Goal: Task Accomplishment & Management: Use online tool/utility

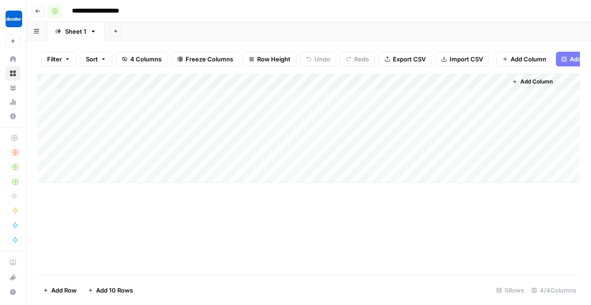
click at [43, 12] on button "Go back" at bounding box center [38, 11] width 12 height 12
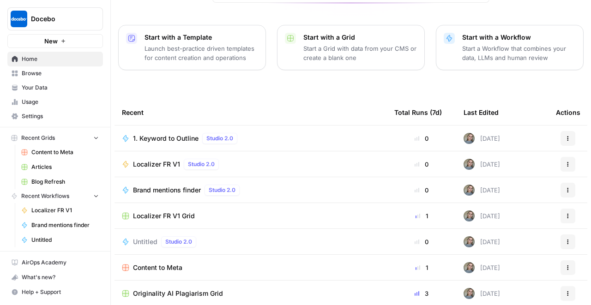
scroll to position [119, 0]
click at [41, 75] on span "Browse" at bounding box center [60, 73] width 77 height 8
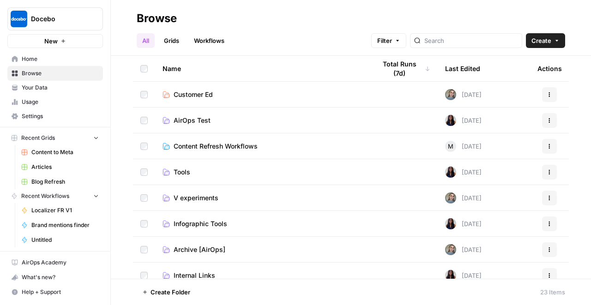
click at [237, 149] on span "Content Refresh Workflows" at bounding box center [215, 146] width 84 height 9
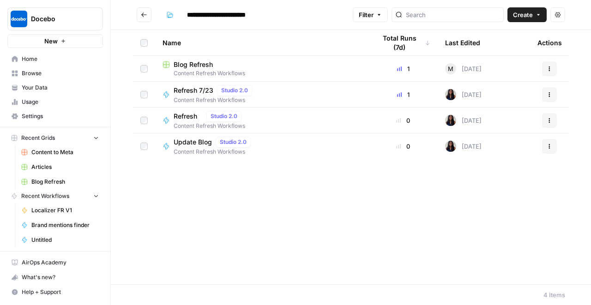
click at [218, 69] on span "Content Refresh Workflows" at bounding box center [261, 73] width 198 height 8
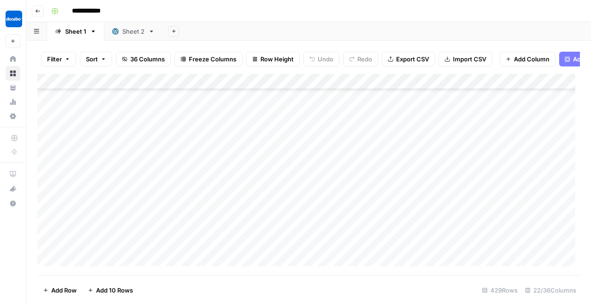
scroll to position [264, 0]
click at [222, 204] on div "Add Column" at bounding box center [308, 172] width 542 height 197
click at [361, 197] on div "Add Column" at bounding box center [308, 172] width 542 height 197
click at [546, 89] on icon "Next Result" at bounding box center [549, 85] width 7 height 7
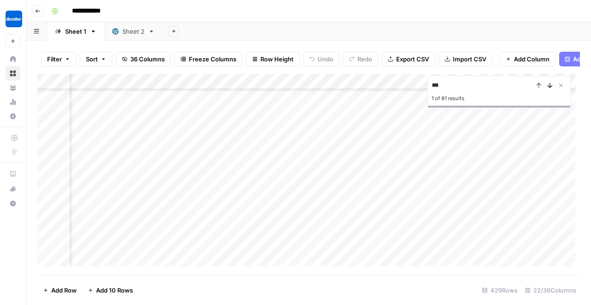
scroll to position [96, 1144]
click at [546, 89] on icon "Next Result" at bounding box center [549, 85] width 7 height 7
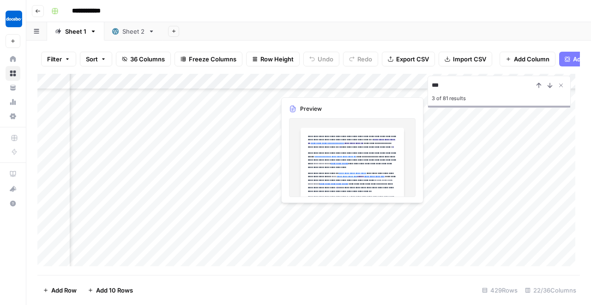
scroll to position [307, 1144]
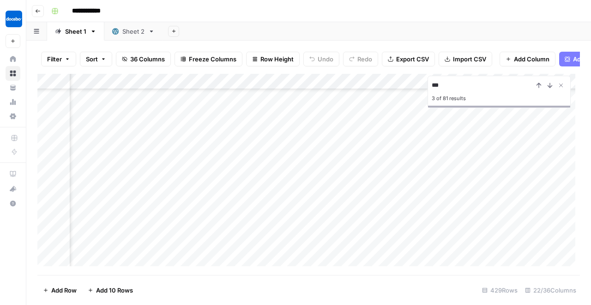
click at [439, 89] on input "***" at bounding box center [481, 85] width 101 height 11
type input "*******"
click at [549, 88] on icon "Next Result" at bounding box center [550, 85] width 4 height 5
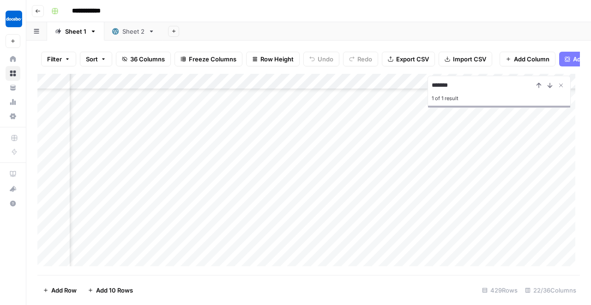
click at [149, 262] on div "Add Column" at bounding box center [308, 172] width 542 height 197
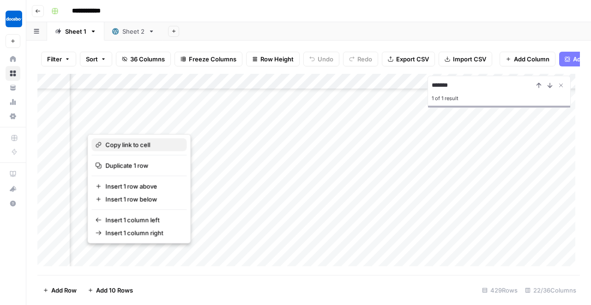
click at [139, 147] on span "Copy link to cell" at bounding box center [142, 144] width 74 height 9
